Goal: Information Seeking & Learning: Understand process/instructions

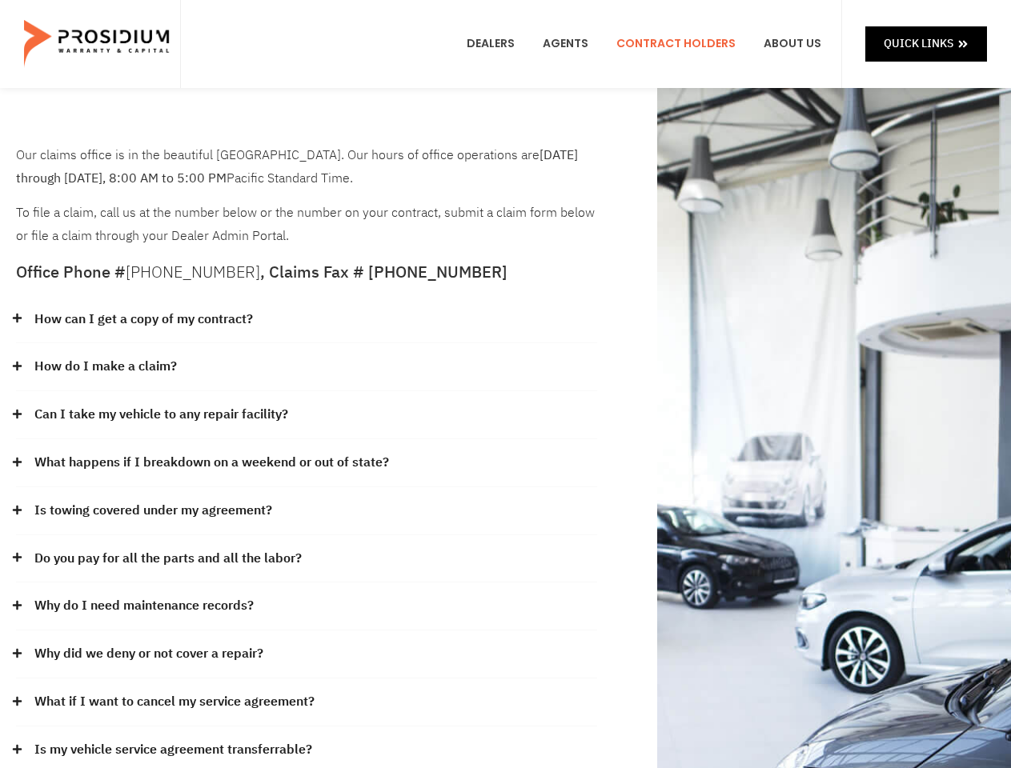
click at [505, 384] on div "How do I make a claim?" at bounding box center [306, 367] width 581 height 48
click at [307, 320] on div "How can I get a copy of my contract?" at bounding box center [306, 320] width 581 height 48
click at [142, 319] on link "How can I get a copy of my contract?" at bounding box center [143, 319] width 219 height 23
click at [307, 367] on div "How do I make a claim?" at bounding box center [306, 367] width 581 height 48
click at [105, 367] on link "How do I make a claim?" at bounding box center [105, 366] width 142 height 23
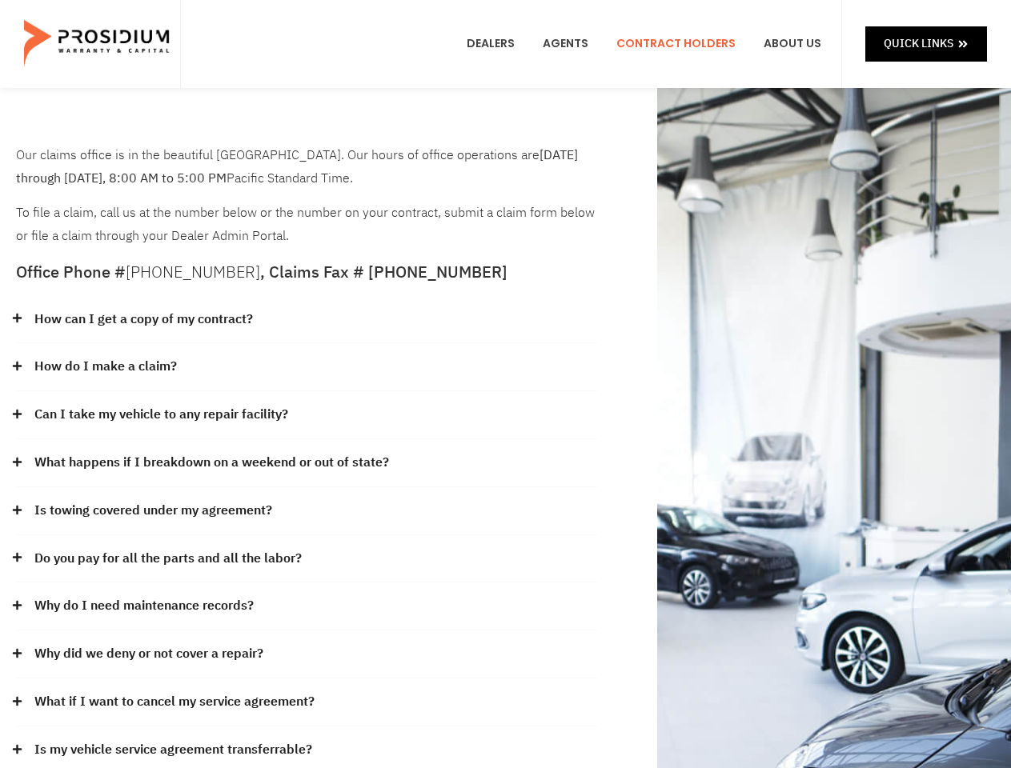
click at [307, 415] on div "Can I take my vehicle to any repair facility?" at bounding box center [306, 415] width 581 height 48
click at [162, 415] on link "Can I take my vehicle to any repair facility?" at bounding box center [161, 414] width 254 height 23
click at [307, 463] on link "What happens if I breakdown on a weekend or out of state?" at bounding box center [211, 462] width 355 height 23
click at [210, 463] on link "What happens if I breakdown on a weekend or out of state?" at bounding box center [211, 462] width 355 height 23
click at [307, 511] on div "Is towing covered under my agreement?" at bounding box center [306, 511] width 581 height 48
